Goal: Communication & Community: Participate in discussion

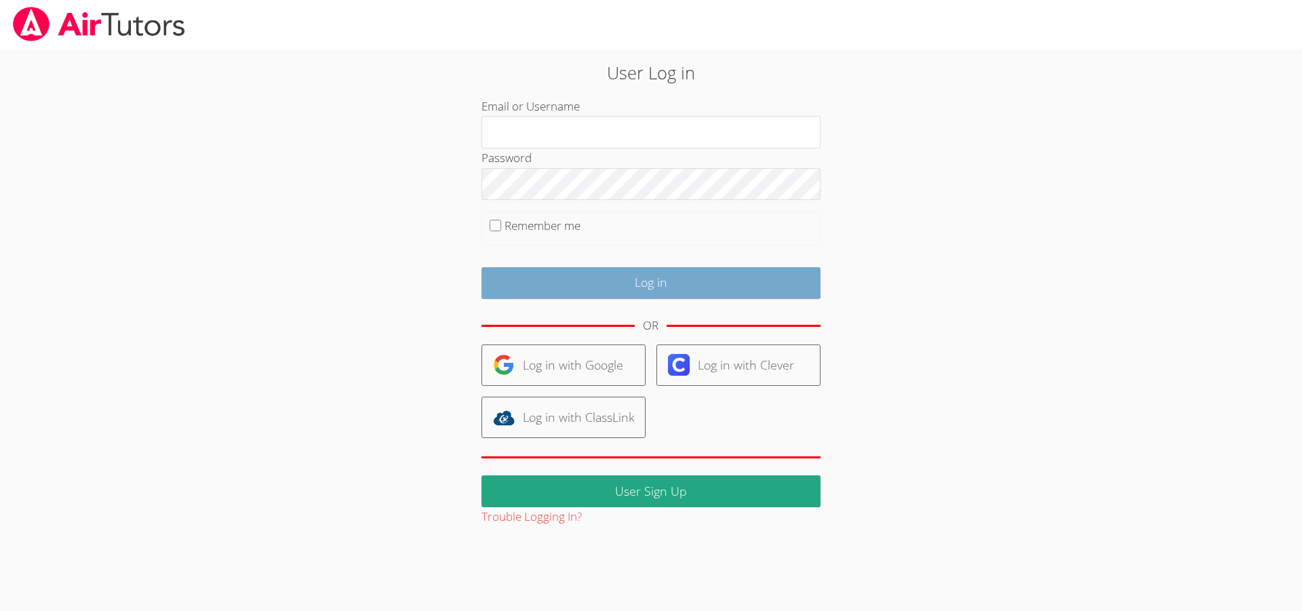
type input "gavins"
click at [599, 276] on input "Log in" at bounding box center [650, 283] width 339 height 32
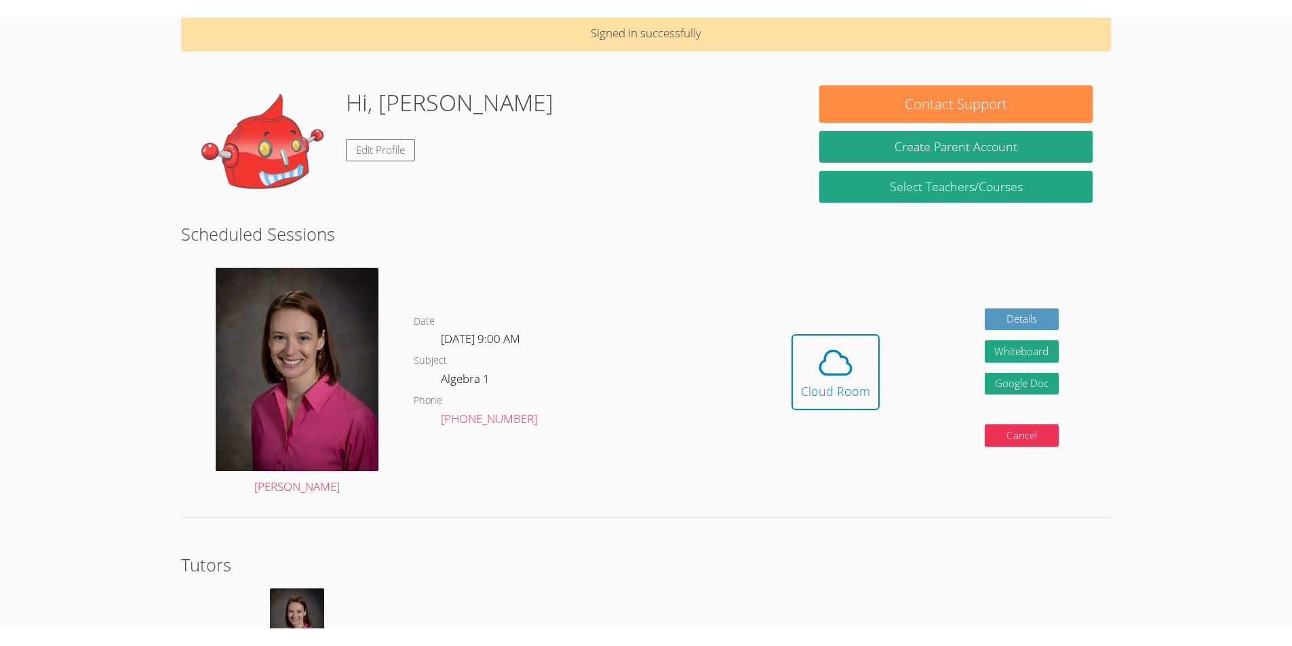
scroll to position [68, 0]
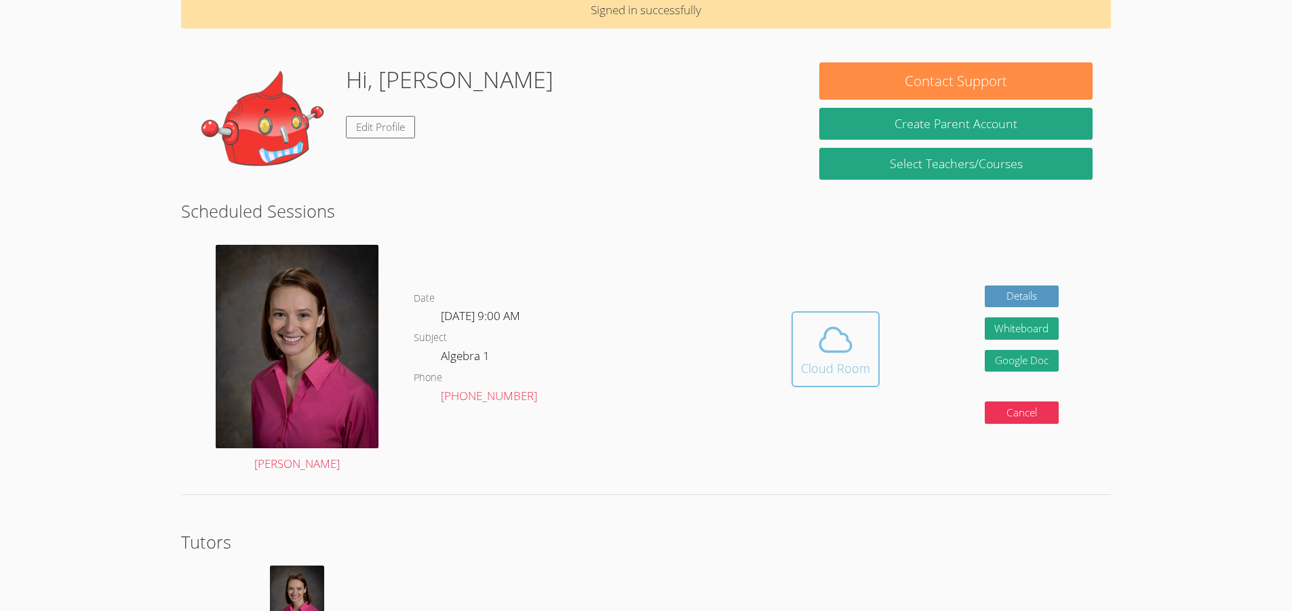
click at [837, 363] on div "Cloud Room" at bounding box center [835, 368] width 69 height 19
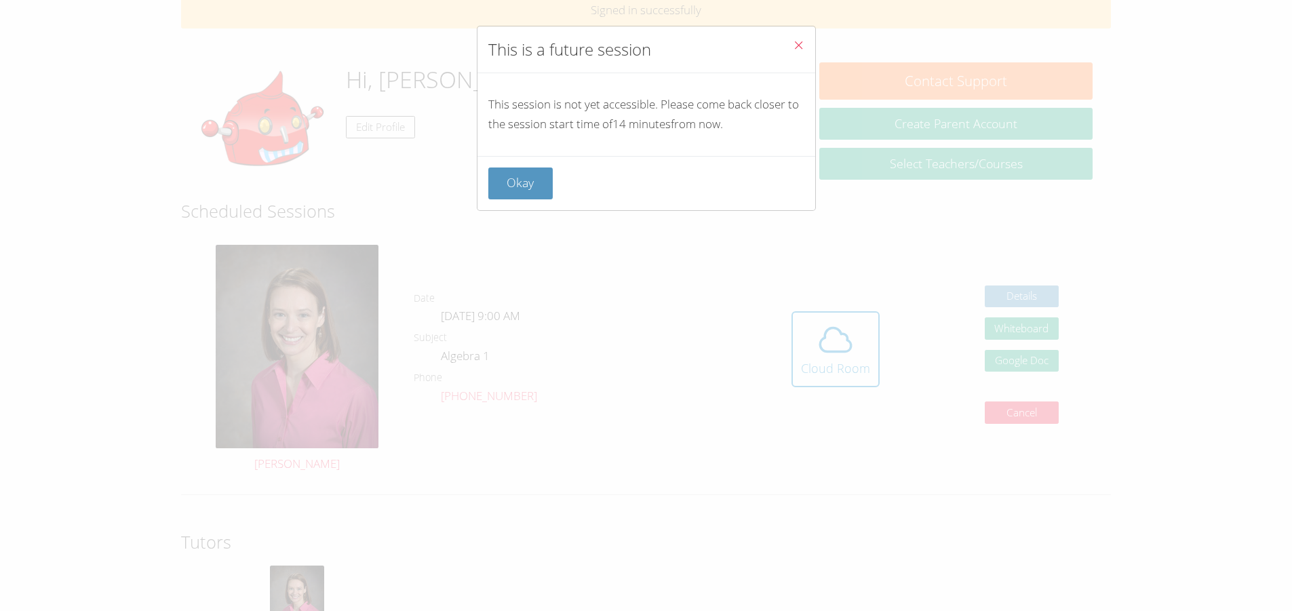
click at [523, 200] on div "Okay" at bounding box center [646, 183] width 338 height 54
click at [521, 174] on button "Okay" at bounding box center [520, 183] width 65 height 32
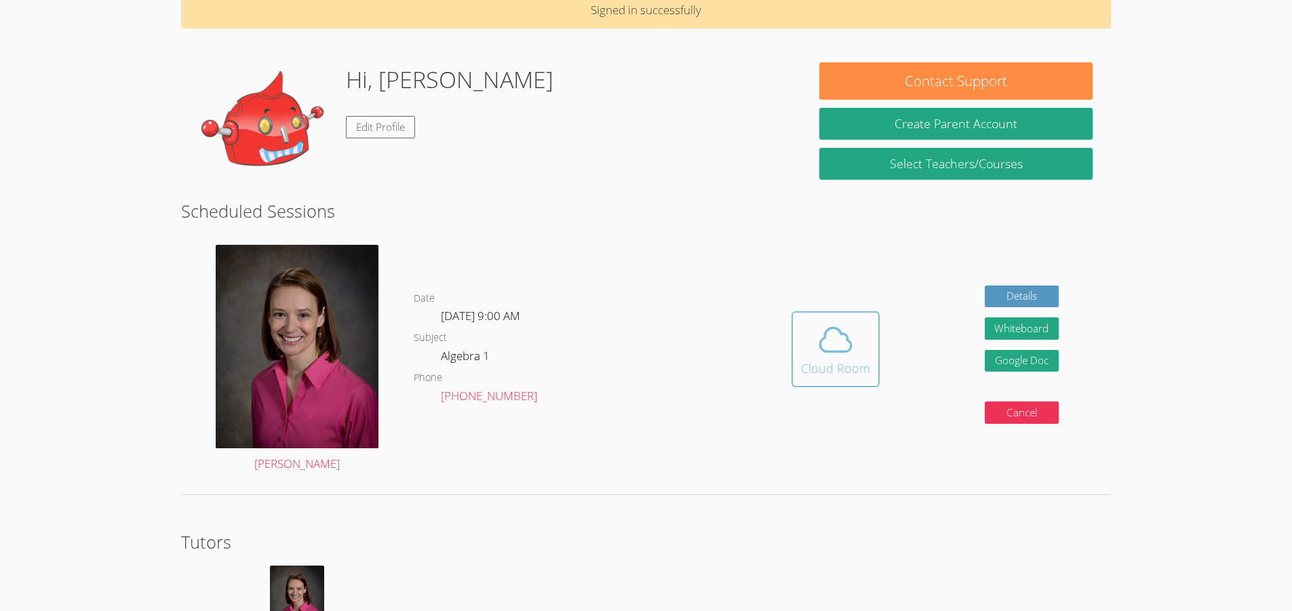
click at [851, 357] on icon at bounding box center [835, 340] width 38 height 38
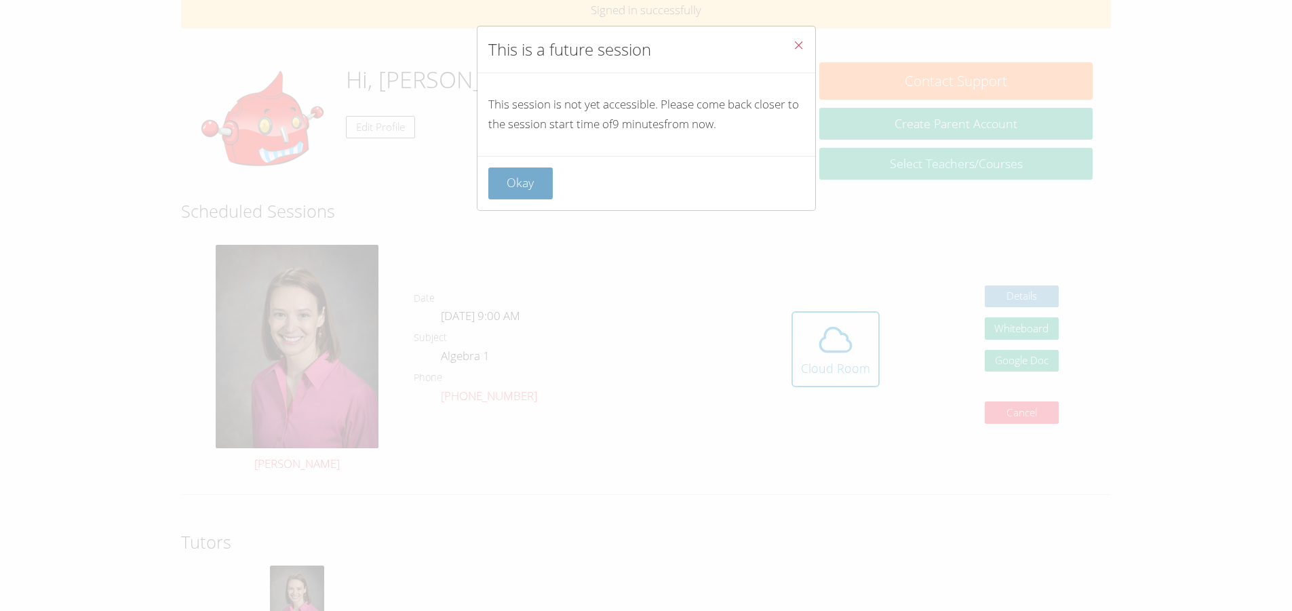
click at [510, 190] on button "Okay" at bounding box center [520, 183] width 65 height 32
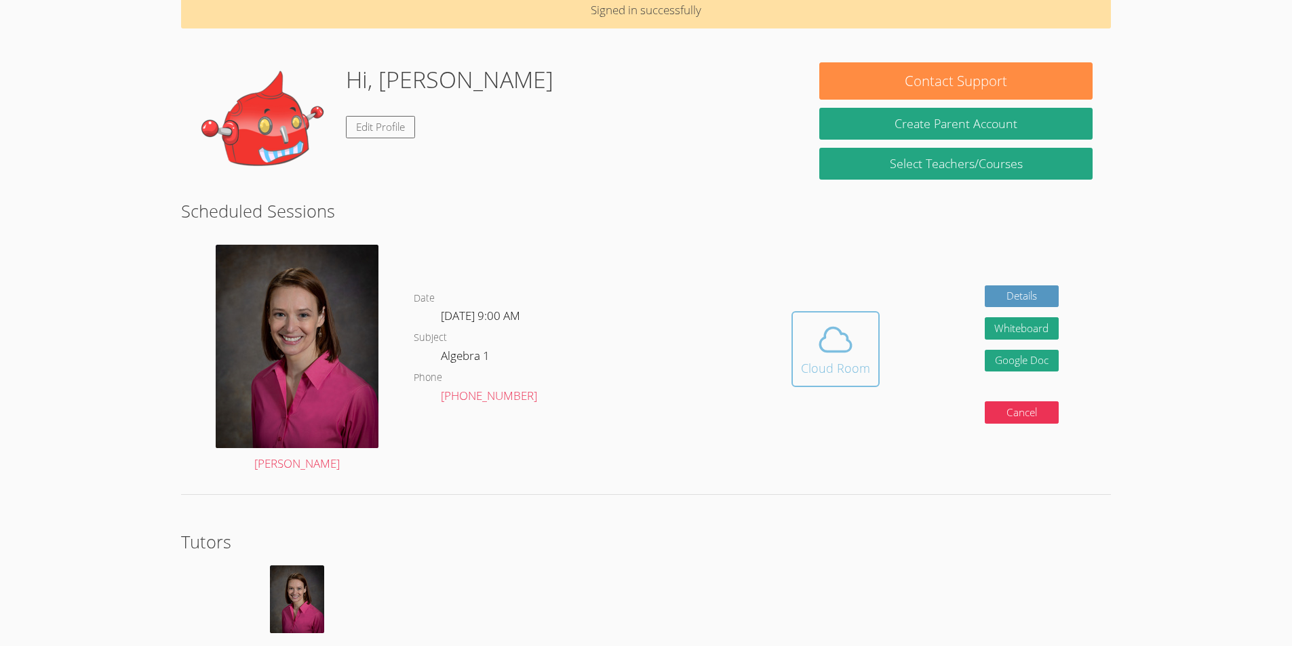
click at [808, 340] on span at bounding box center [835, 340] width 69 height 38
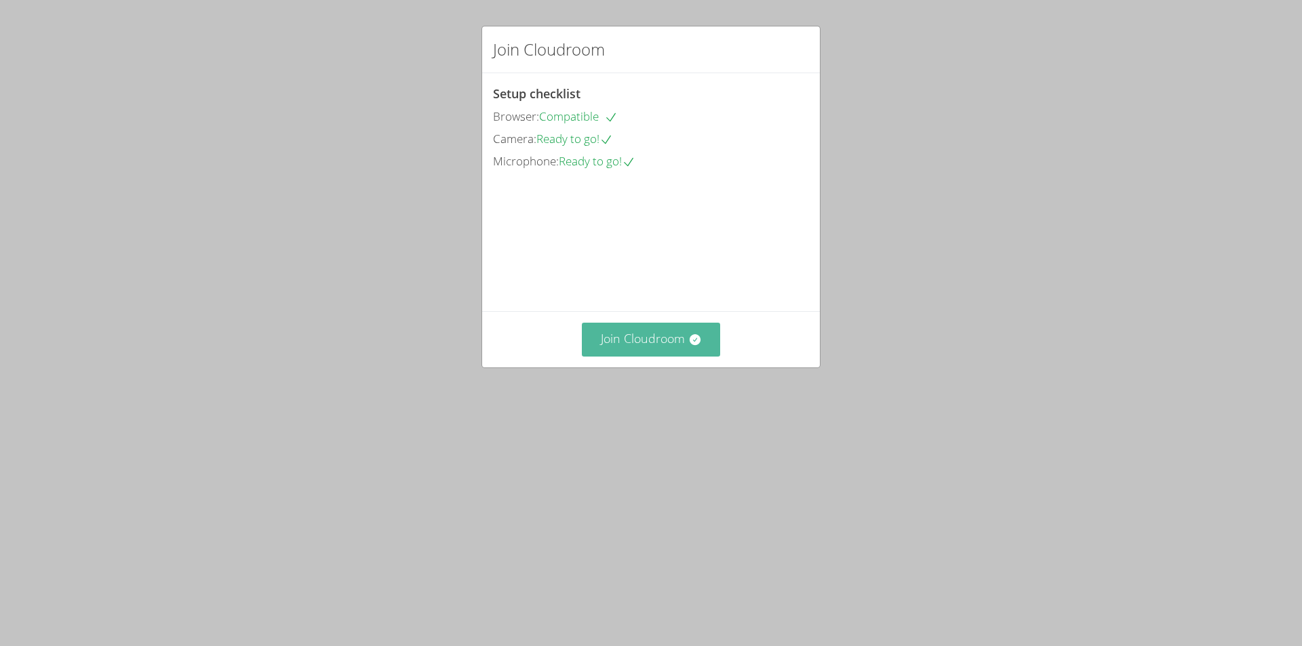
click at [670, 356] on button "Join Cloudroom" at bounding box center [651, 339] width 139 height 33
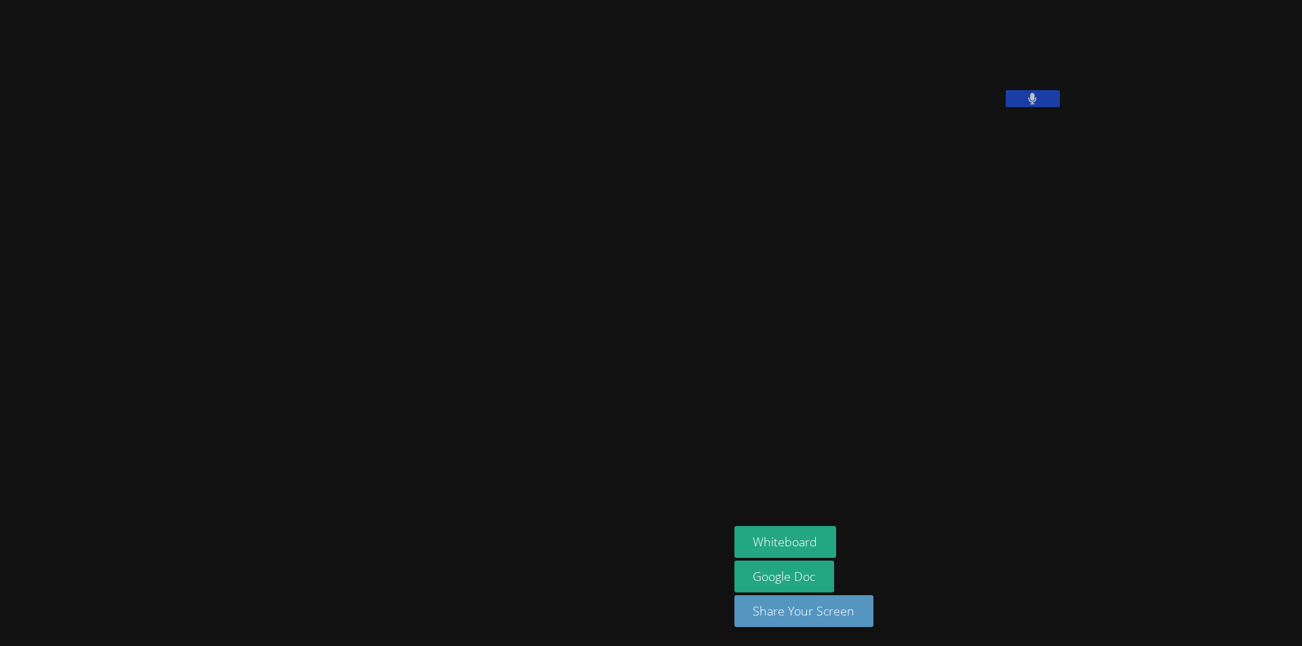
drag, startPoint x: 945, startPoint y: 181, endPoint x: 936, endPoint y: 207, distance: 27.9
click at [1028, 104] on icon at bounding box center [1032, 99] width 9 height 12
click at [737, 528] on button "Whiteboard" at bounding box center [785, 542] width 102 height 32
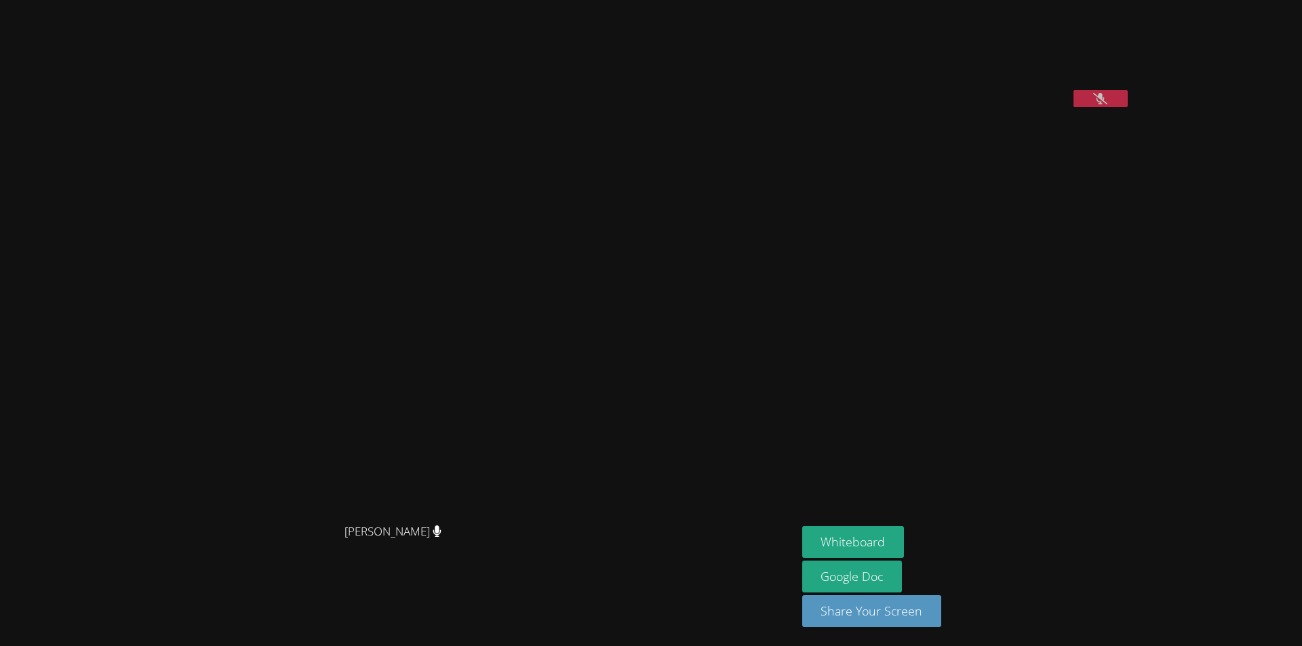
click at [1073, 107] on button at bounding box center [1100, 98] width 54 height 17
click at [1128, 107] on button at bounding box center [1100, 98] width 54 height 17
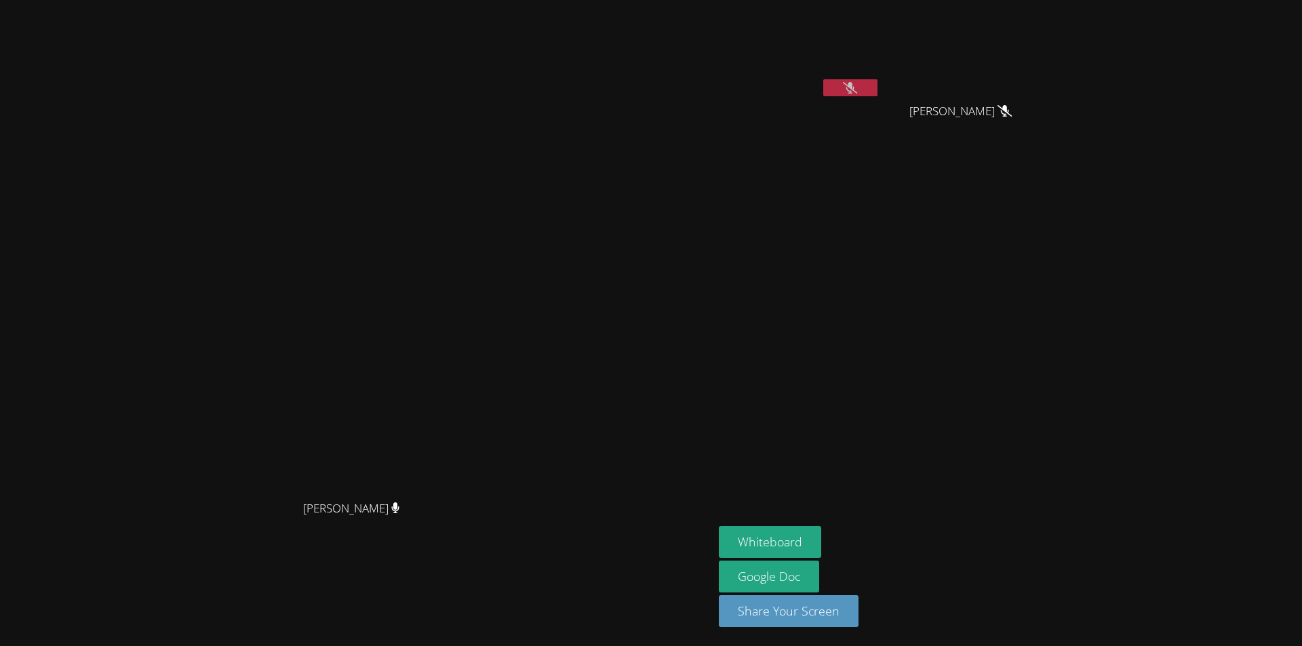
click at [857, 85] on icon at bounding box center [850, 88] width 14 height 12
click at [877, 85] on button at bounding box center [850, 87] width 54 height 17
click at [857, 85] on icon at bounding box center [850, 88] width 14 height 12
drag, startPoint x: 1012, startPoint y: 91, endPoint x: 1096, endPoint y: 115, distance: 87.6
click at [877, 92] on button at bounding box center [850, 87] width 54 height 17
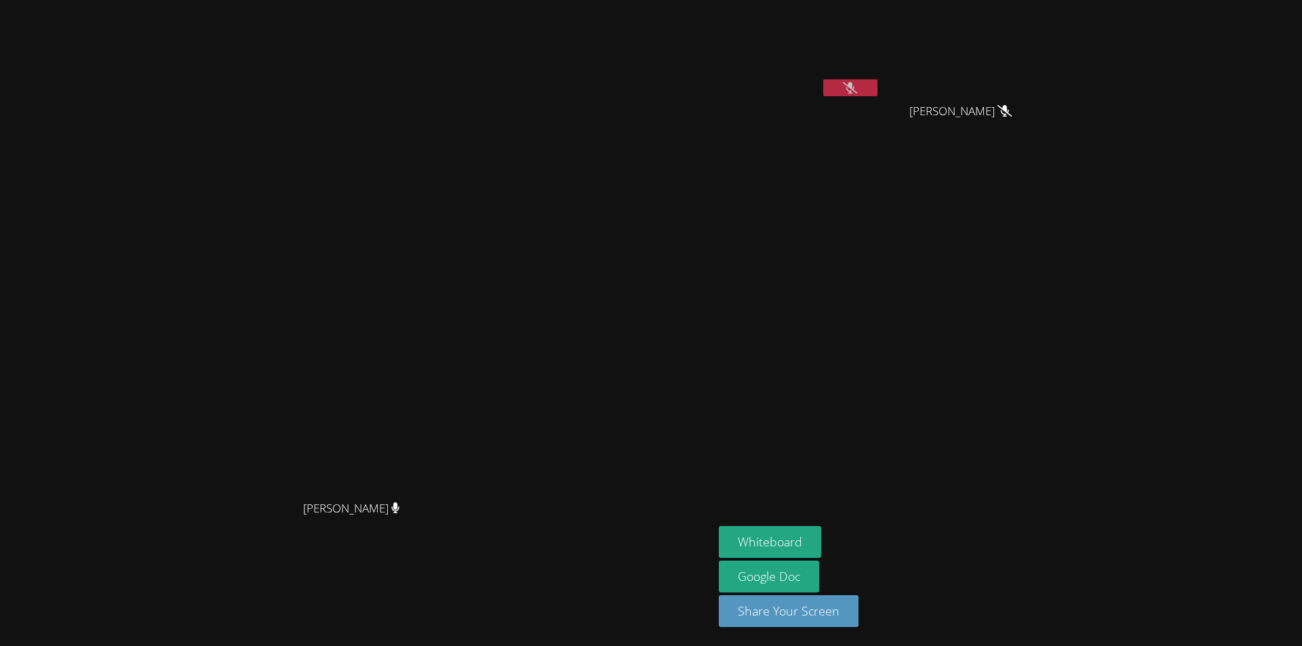
click at [877, 85] on button at bounding box center [850, 87] width 54 height 17
click at [877, 94] on button at bounding box center [850, 87] width 54 height 17
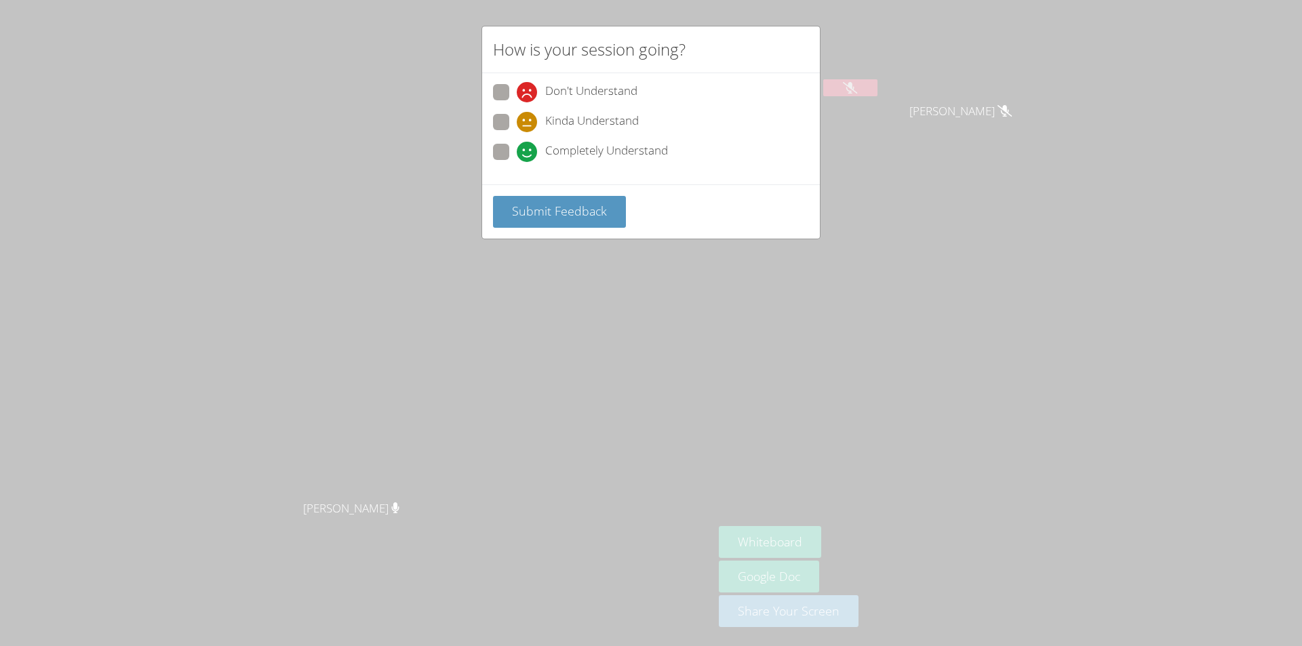
click at [517, 162] on span at bounding box center [517, 162] width 0 height 0
click at [517, 154] on input "Completely Understand" at bounding box center [523, 150] width 12 height 12
radio input "true"
click at [607, 222] on button "Submit Feedback" at bounding box center [559, 212] width 133 height 32
